Goal: Check status: Check status

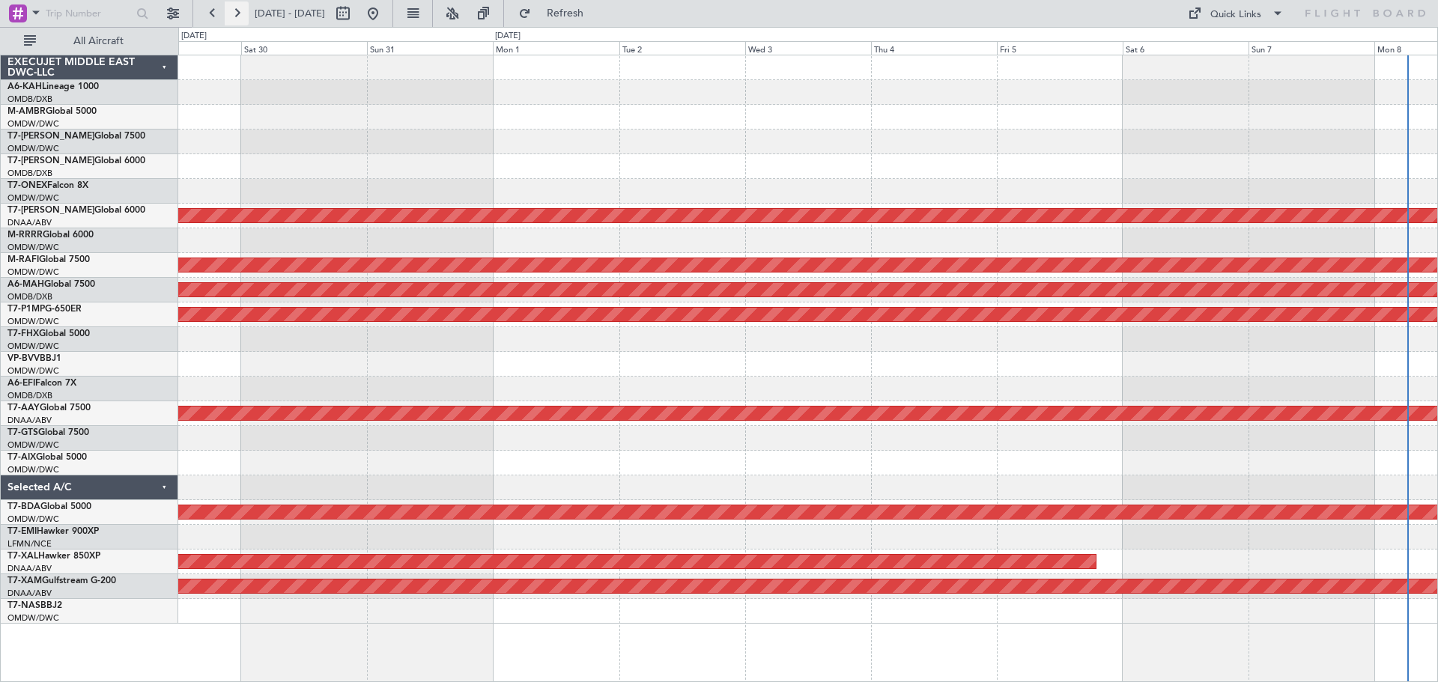
click at [237, 14] on button at bounding box center [237, 13] width 24 height 24
